Goal: Task Accomplishment & Management: Use online tool/utility

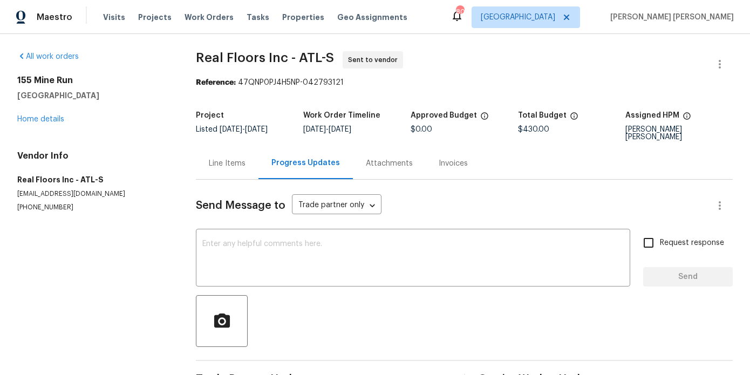
click at [227, 161] on div "Line Items" at bounding box center [227, 163] width 37 height 11
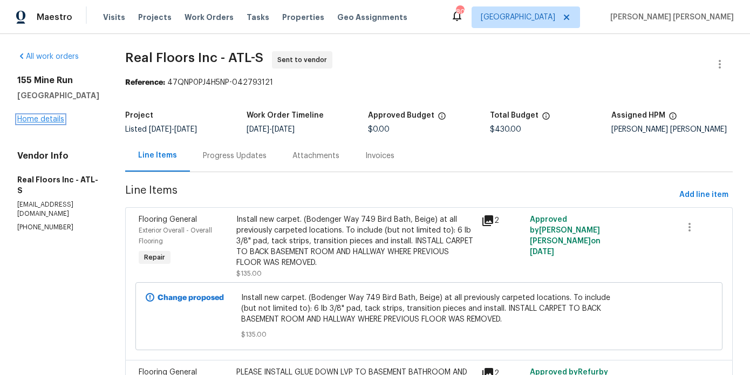
click at [38, 120] on link "Home details" at bounding box center [40, 120] width 47 height 8
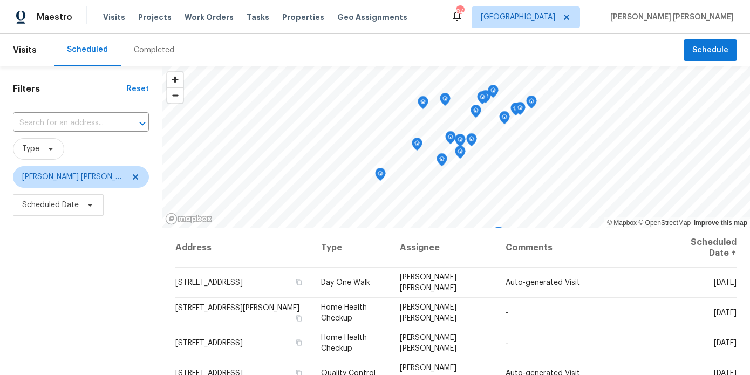
scroll to position [96, 0]
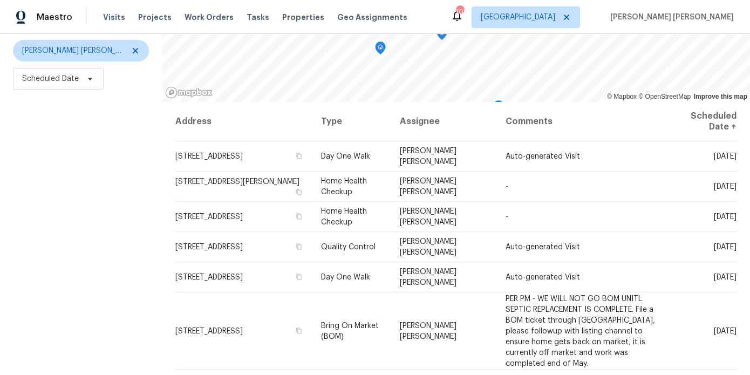
scroll to position [127, 0]
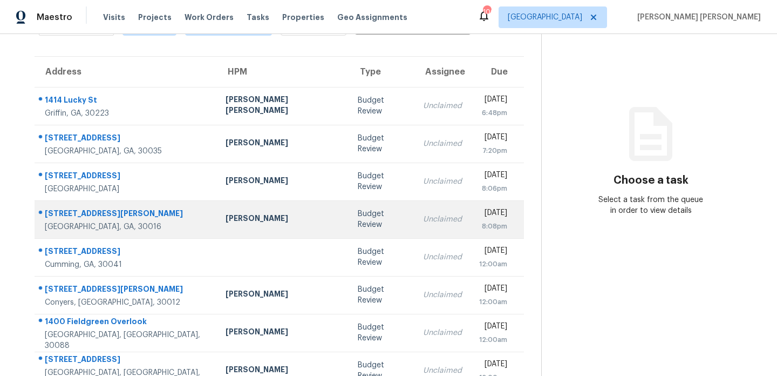
scroll to position [62, 0]
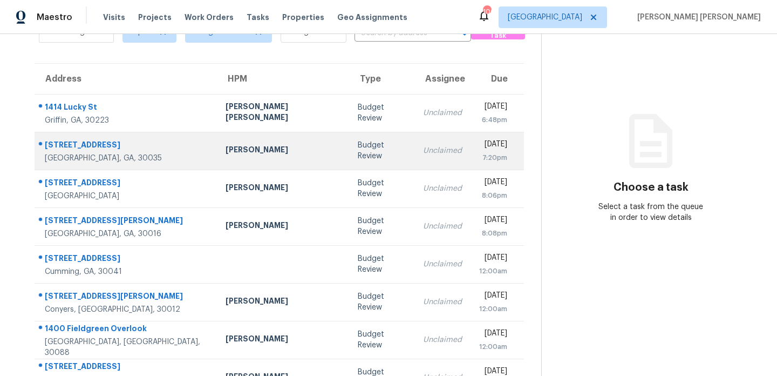
click at [274, 153] on td "[PERSON_NAME]" at bounding box center [283, 151] width 133 height 38
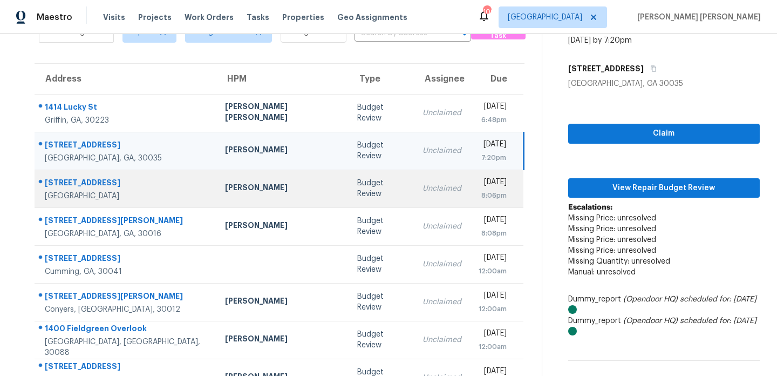
click at [349, 194] on td "Budget Review" at bounding box center [381, 189] width 65 height 38
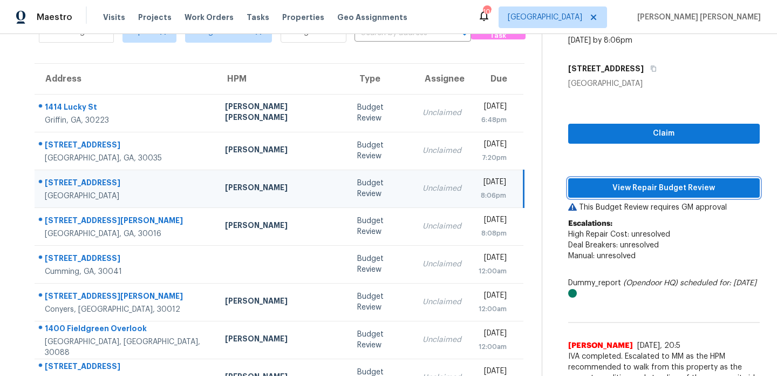
click at [601, 184] on span "View Repair Budget Review" at bounding box center [664, 187] width 174 height 13
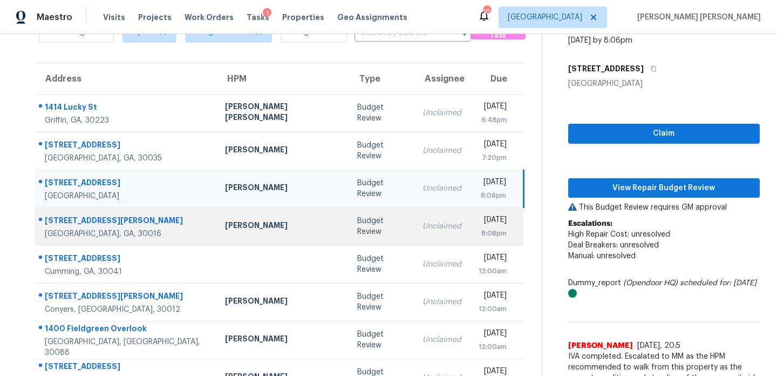
click at [258, 228] on div "[PERSON_NAME]" at bounding box center [282, 226] width 115 height 13
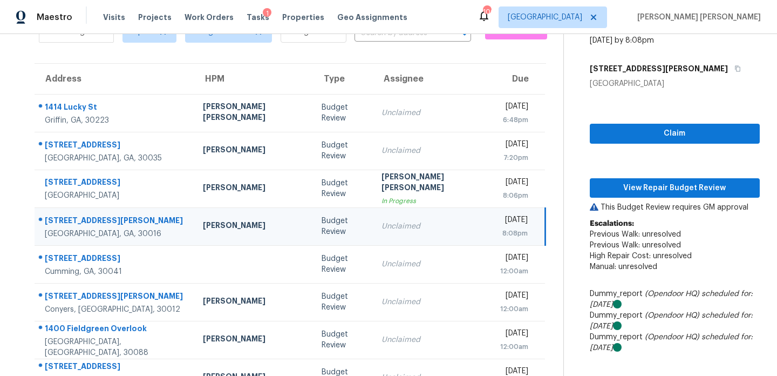
click at [590, 197] on div "Claim View Repair Budget Review This Budget Review requires GM approval Escalat…" at bounding box center [675, 301] width 170 height 425
click at [596, 194] on button "View Repair Budget Review" at bounding box center [675, 188] width 170 height 20
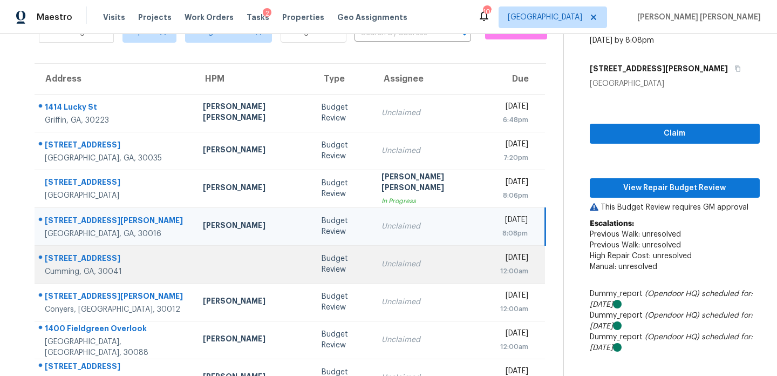
click at [213, 251] on td at bounding box center [253, 264] width 119 height 38
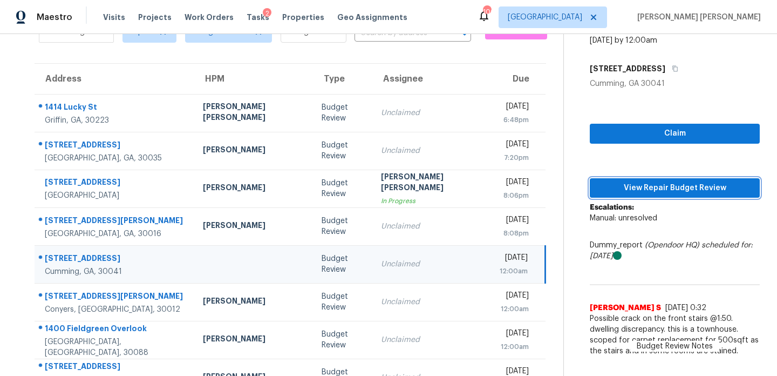
click at [602, 179] on button "View Repair Budget Review" at bounding box center [675, 188] width 170 height 20
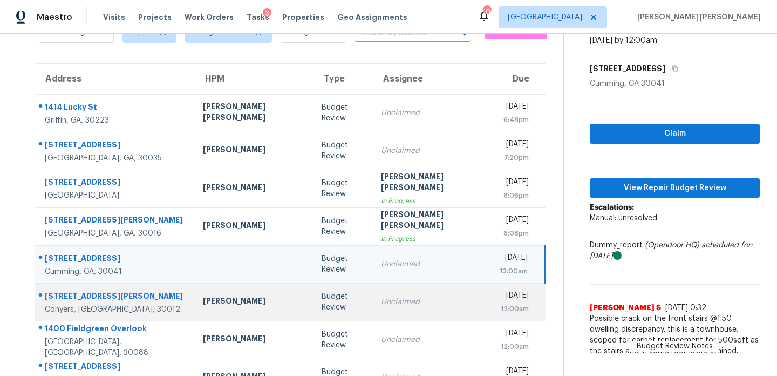
click at [230, 288] on td "[PERSON_NAME]" at bounding box center [253, 302] width 119 height 38
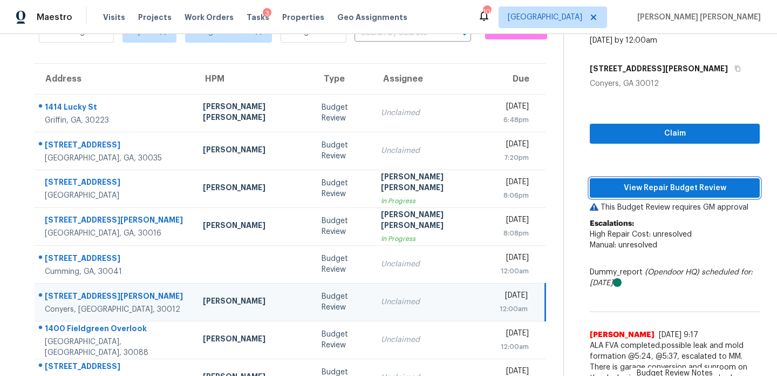
click at [669, 183] on span "View Repair Budget Review" at bounding box center [675, 187] width 153 height 13
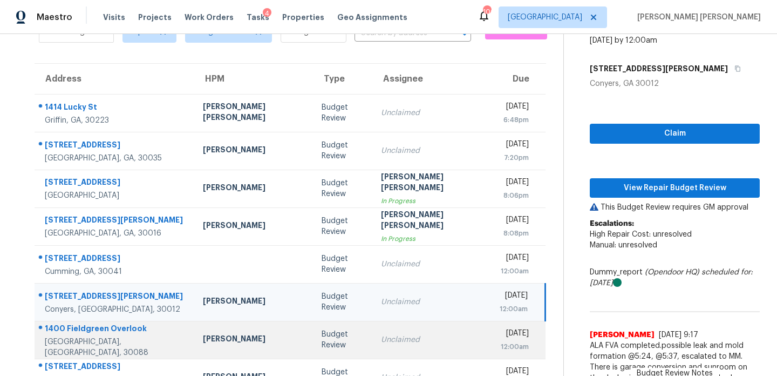
click at [233, 340] on div "[PERSON_NAME]" at bounding box center [254, 339] width 102 height 13
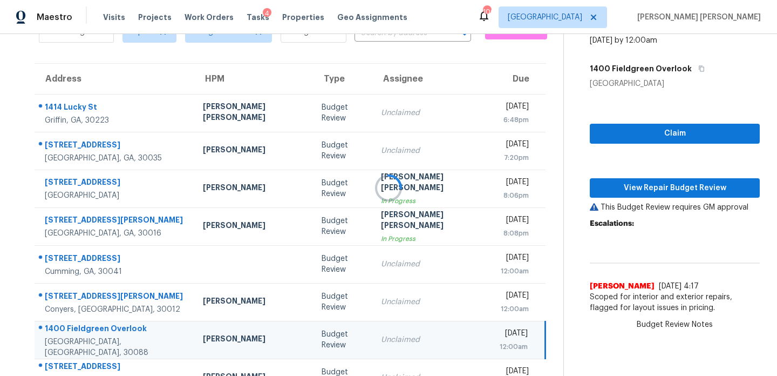
click at [601, 191] on div at bounding box center [388, 188] width 777 height 376
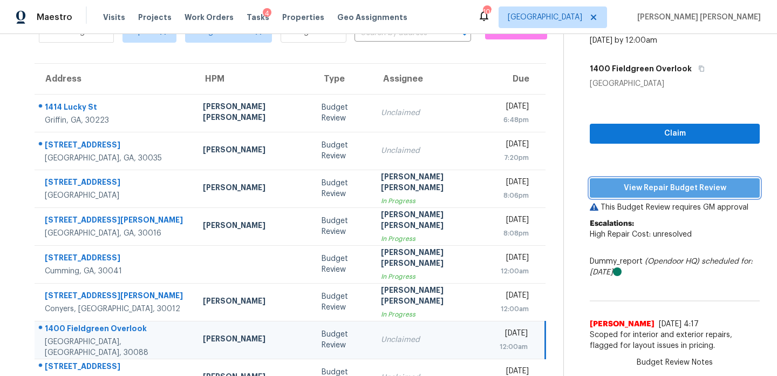
click at [601, 191] on span "View Repair Budget Review" at bounding box center [675, 187] width 153 height 13
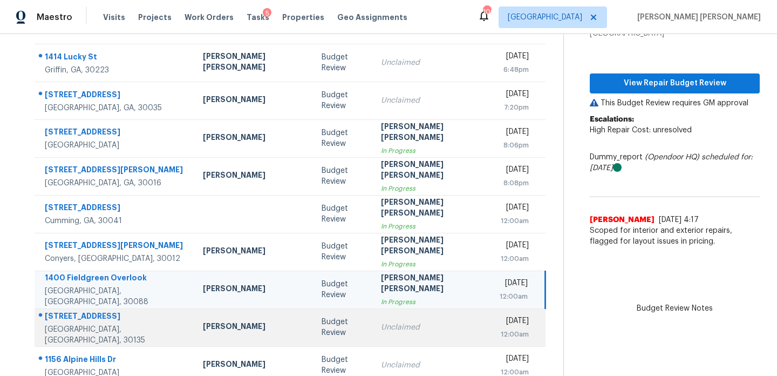
scroll to position [196, 0]
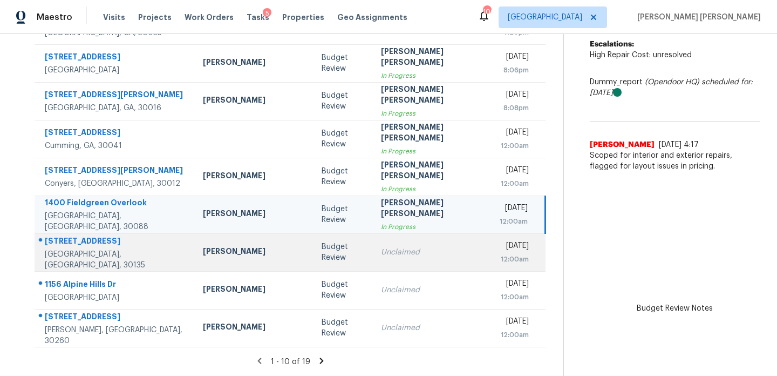
click at [242, 243] on td "[PERSON_NAME]" at bounding box center [253, 252] width 119 height 38
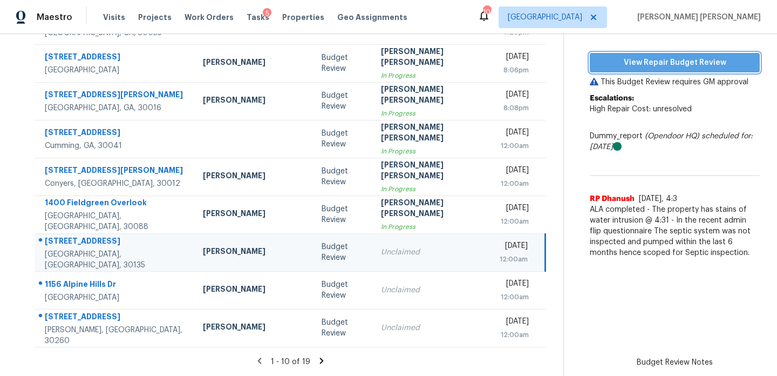
click at [619, 59] on span "View Repair Budget Review" at bounding box center [675, 62] width 153 height 13
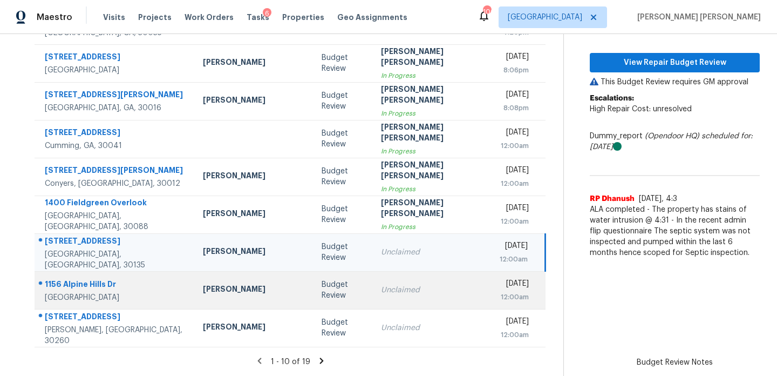
click at [322, 288] on div "Budget Review" at bounding box center [343, 290] width 43 height 22
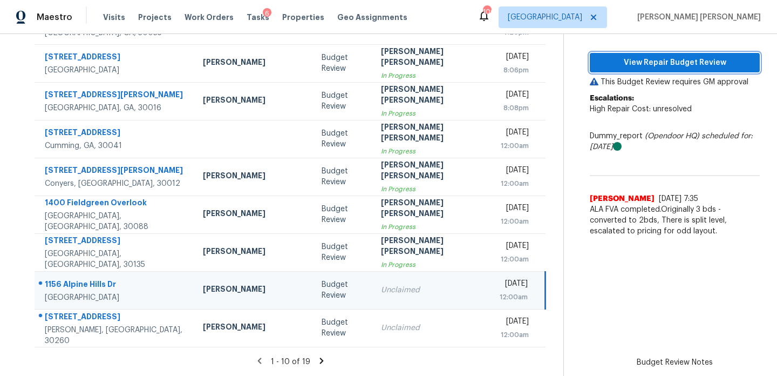
click at [626, 57] on span "View Repair Budget Review" at bounding box center [675, 62] width 153 height 13
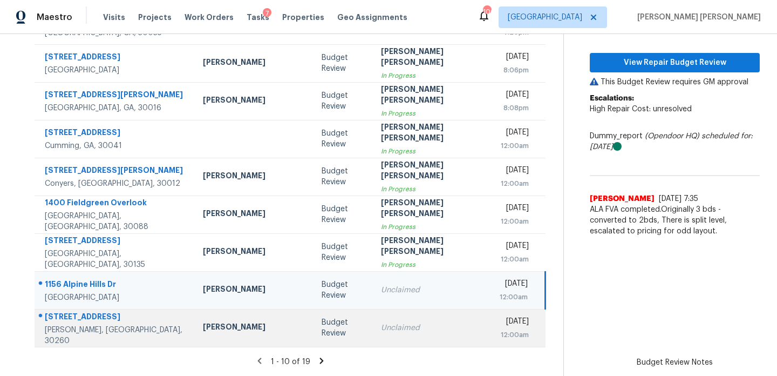
click at [322, 330] on div "Budget Review" at bounding box center [343, 328] width 43 height 22
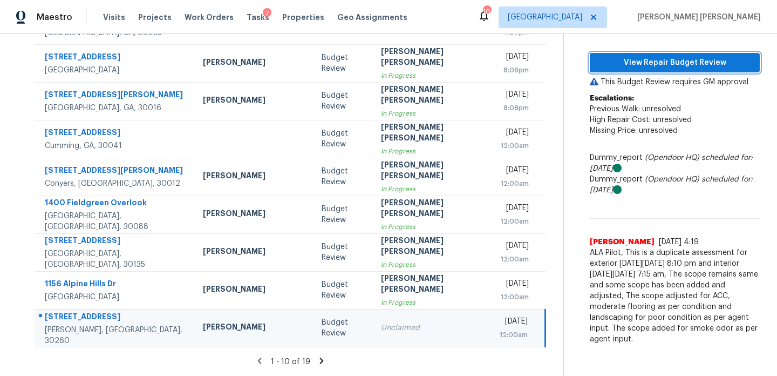
click at [639, 57] on span "View Repair Budget Review" at bounding box center [675, 62] width 153 height 13
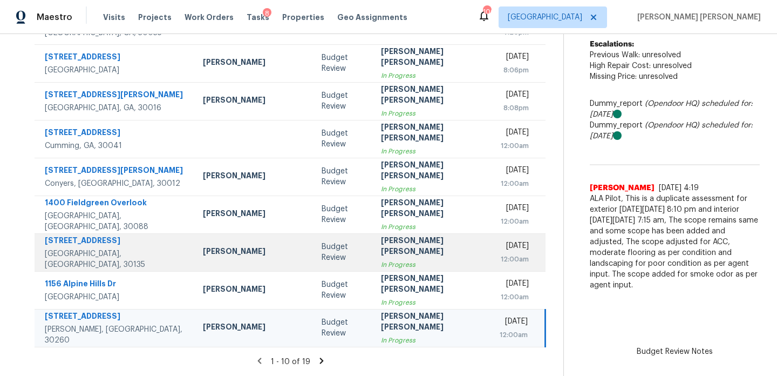
scroll to position [0, 0]
